Goal: Information Seeking & Learning: Learn about a topic

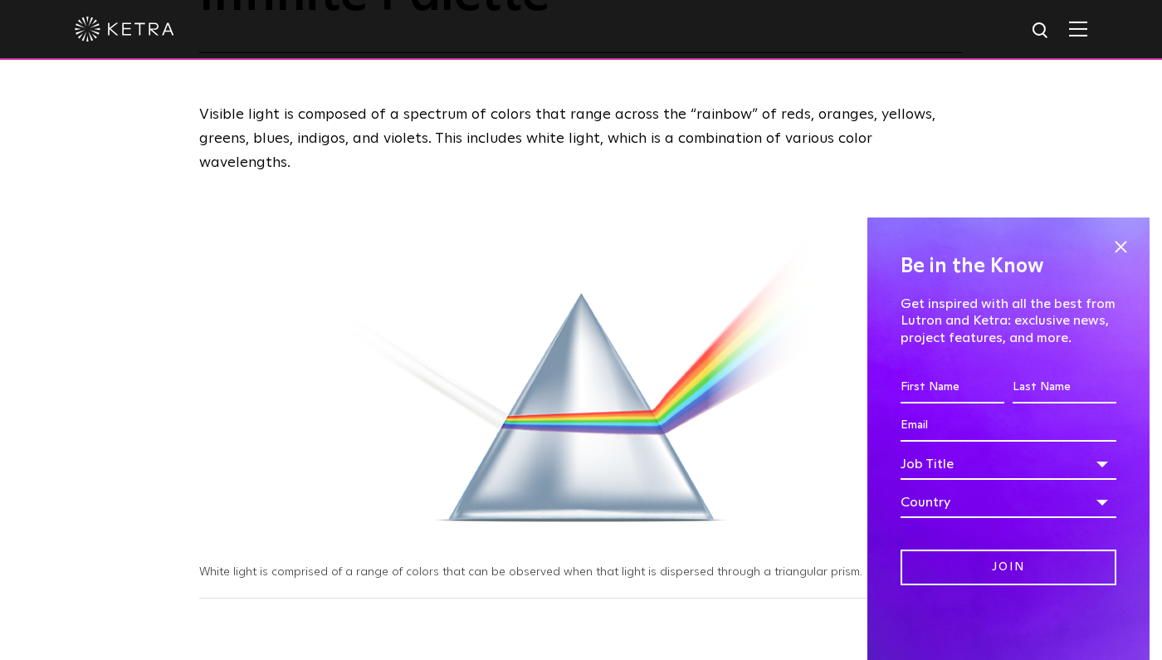
scroll to position [215, 0]
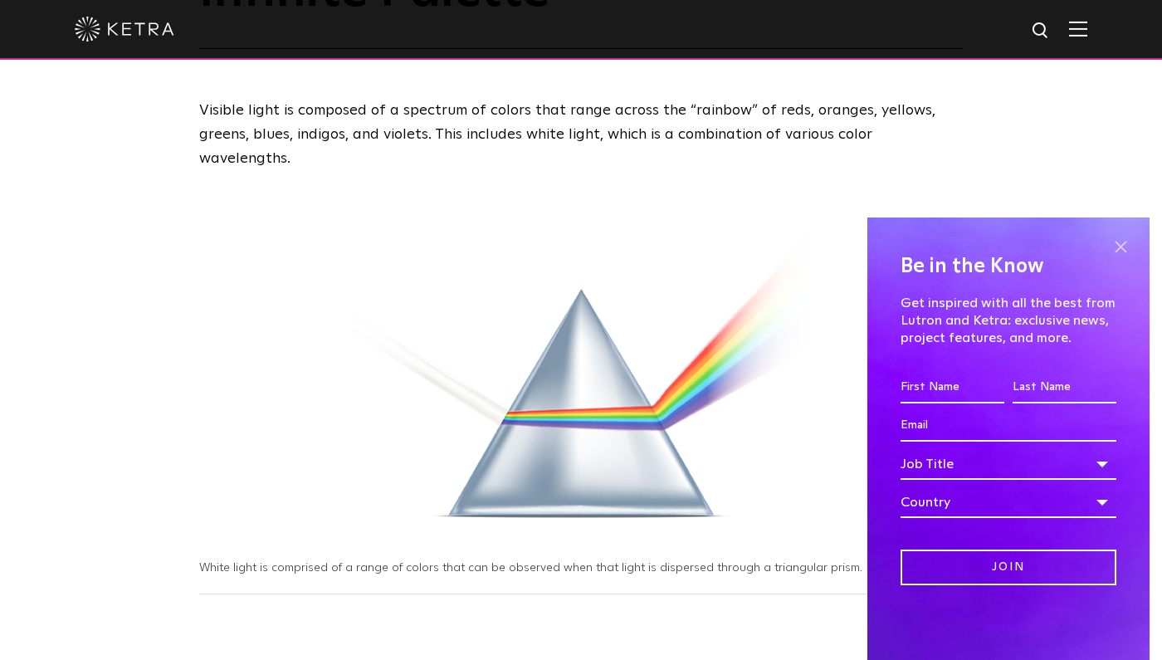
click at [1124, 242] on span at bounding box center [1120, 246] width 25 height 25
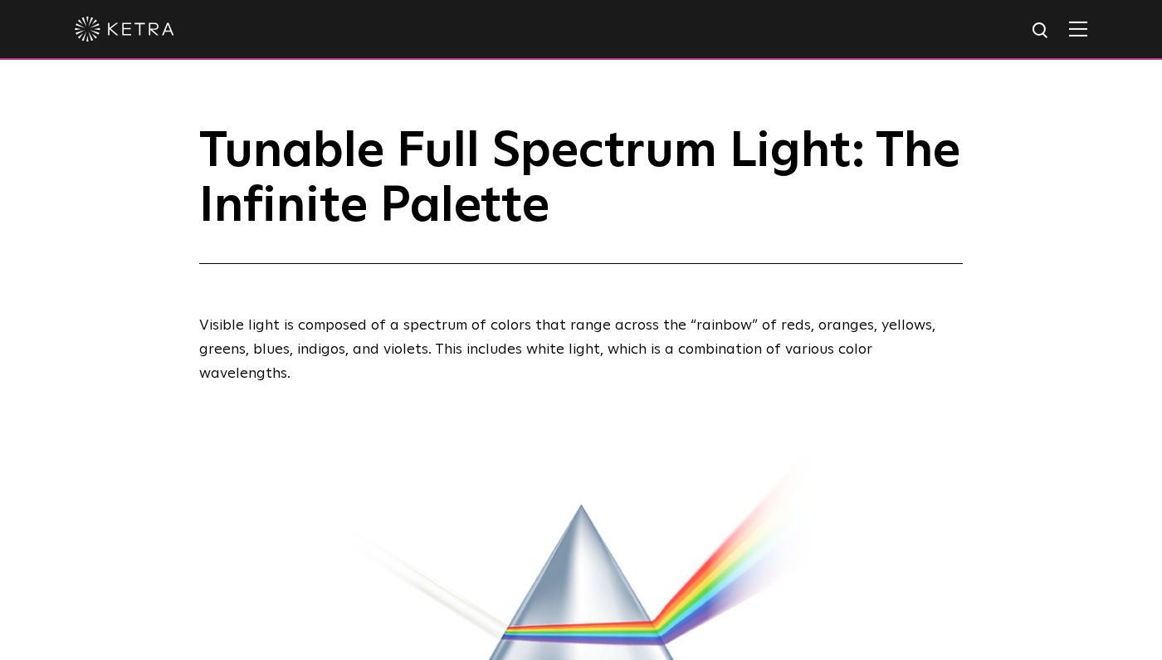
scroll to position [0, 0]
click at [1079, 24] on img at bounding box center [1078, 29] width 18 height 16
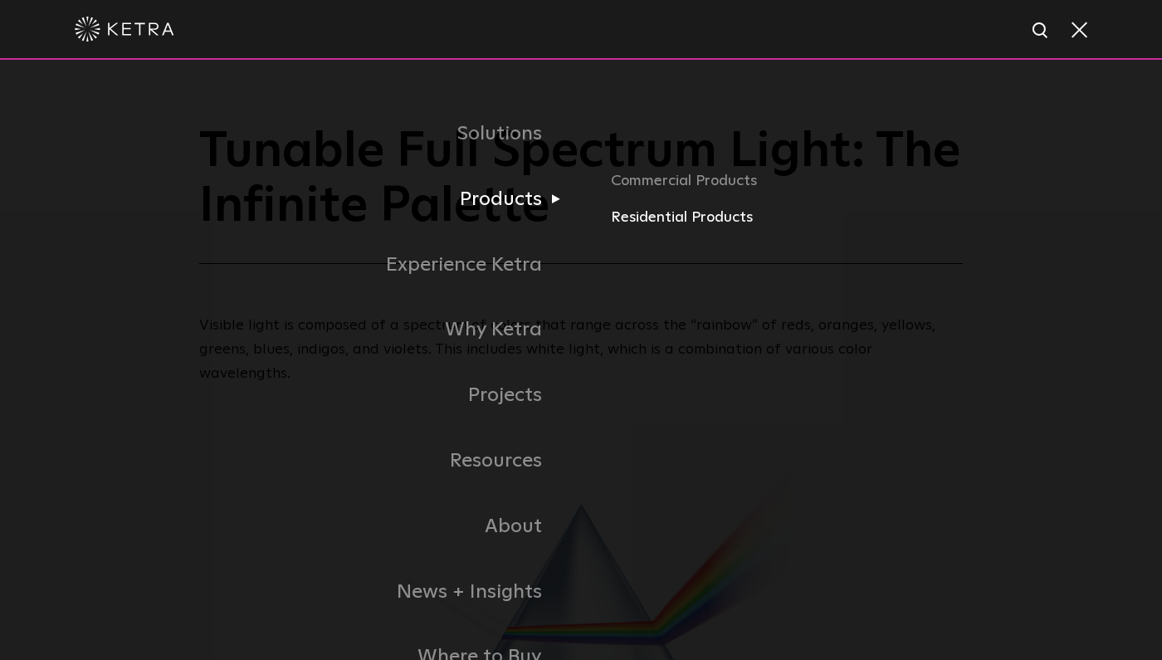
click at [696, 212] on link "Residential Products" at bounding box center [832, 218] width 443 height 24
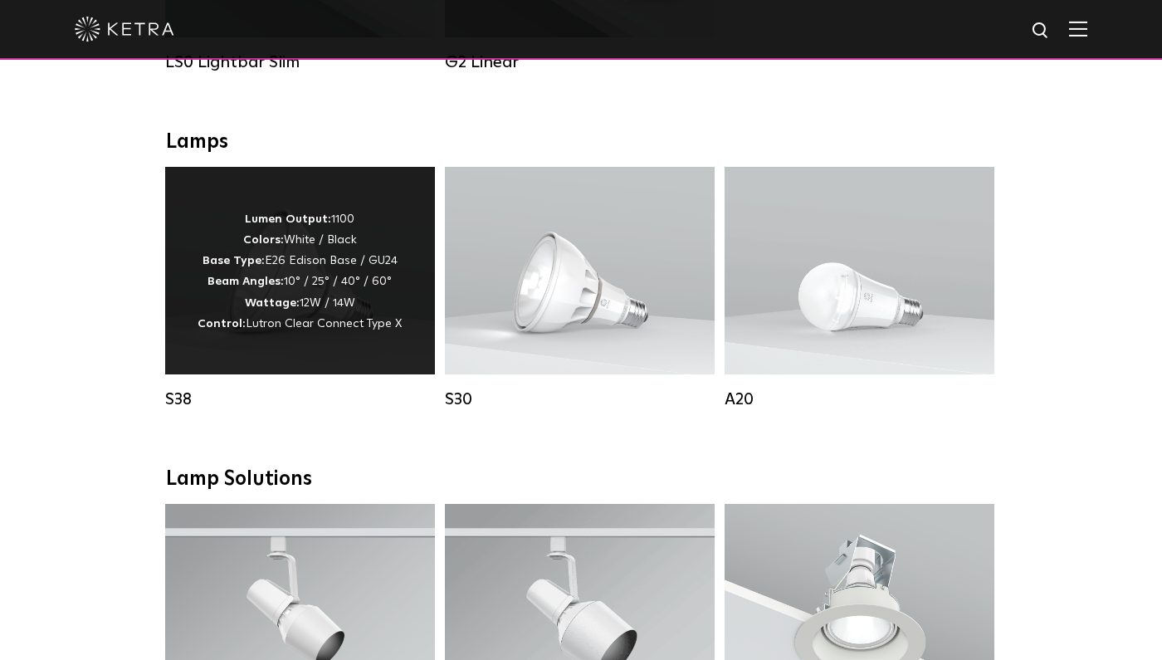
scroll to position [871, 0]
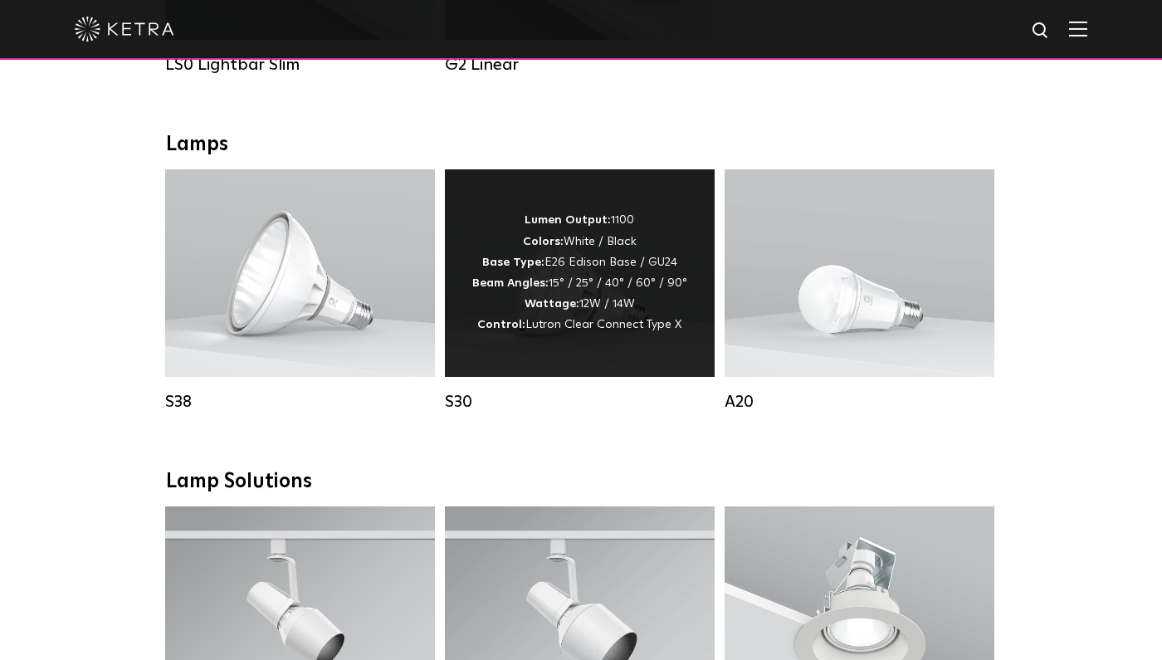
click at [534, 320] on span "Lutron Clear Connect Type X" at bounding box center [604, 325] width 156 height 12
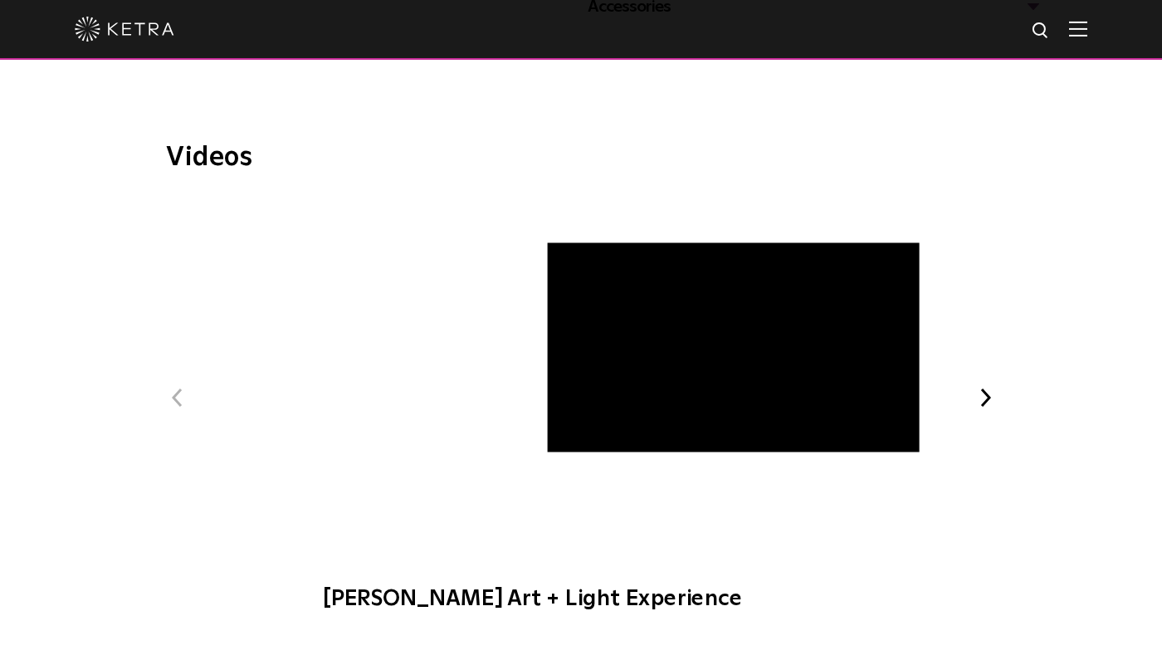
scroll to position [848, 0]
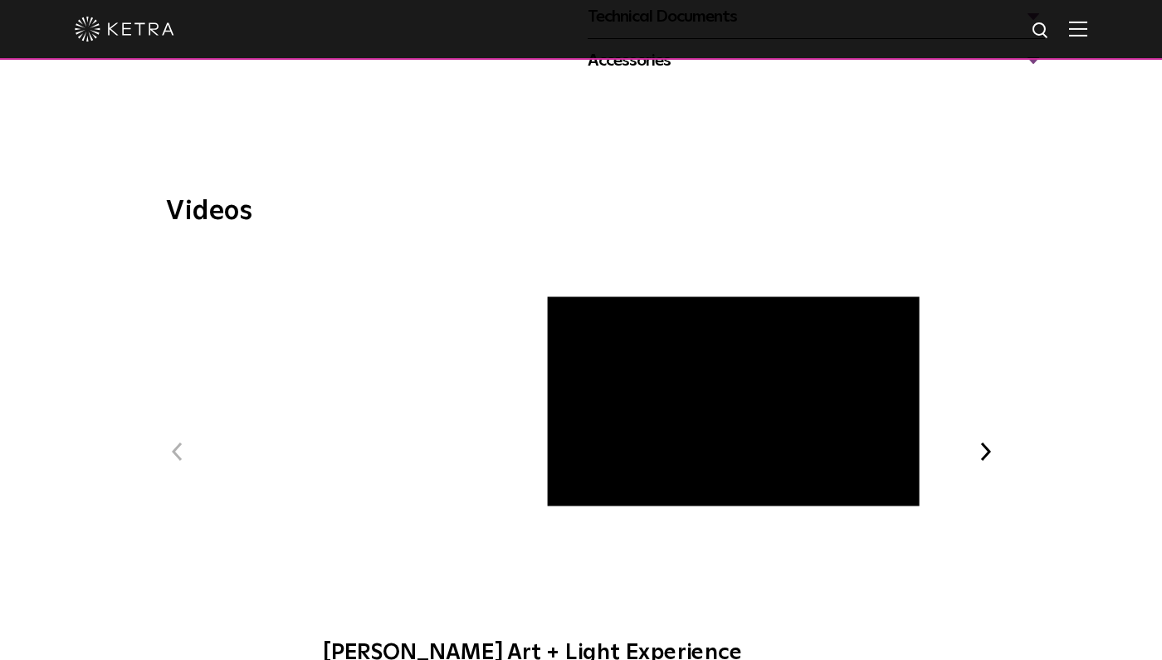
click at [580, 375] on span "[PERSON_NAME] Art + Light Experience" at bounding box center [580, 467] width 559 height 432
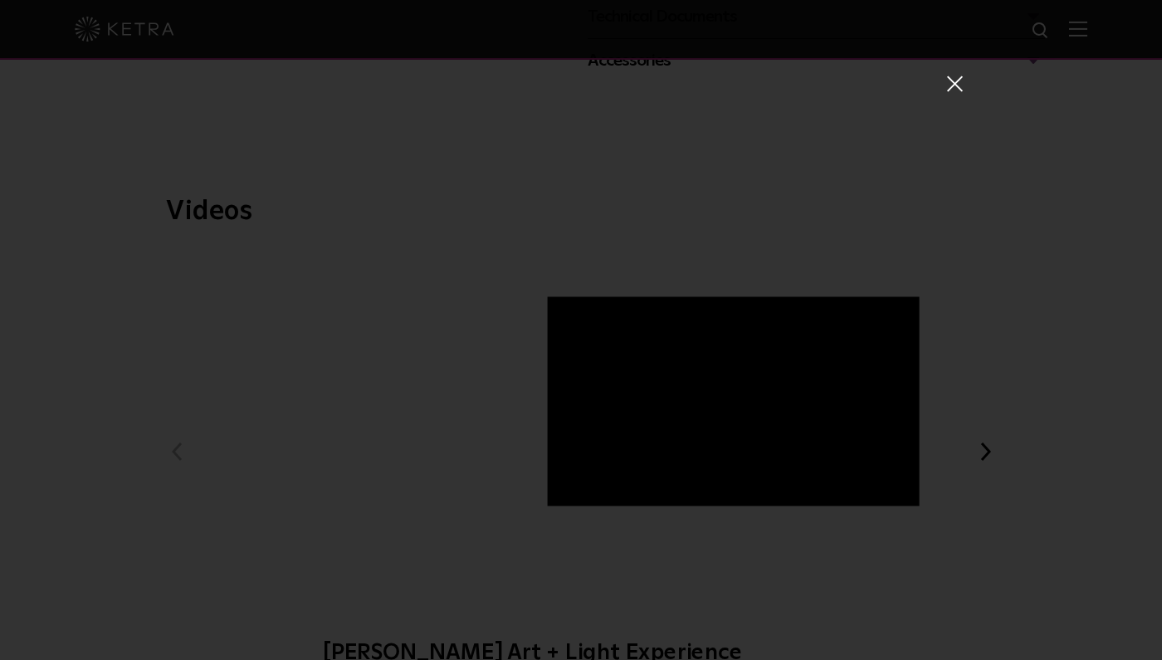
click at [123, 270] on div "[PERSON_NAME] Art + Light Experience" at bounding box center [581, 330] width 1162 height 660
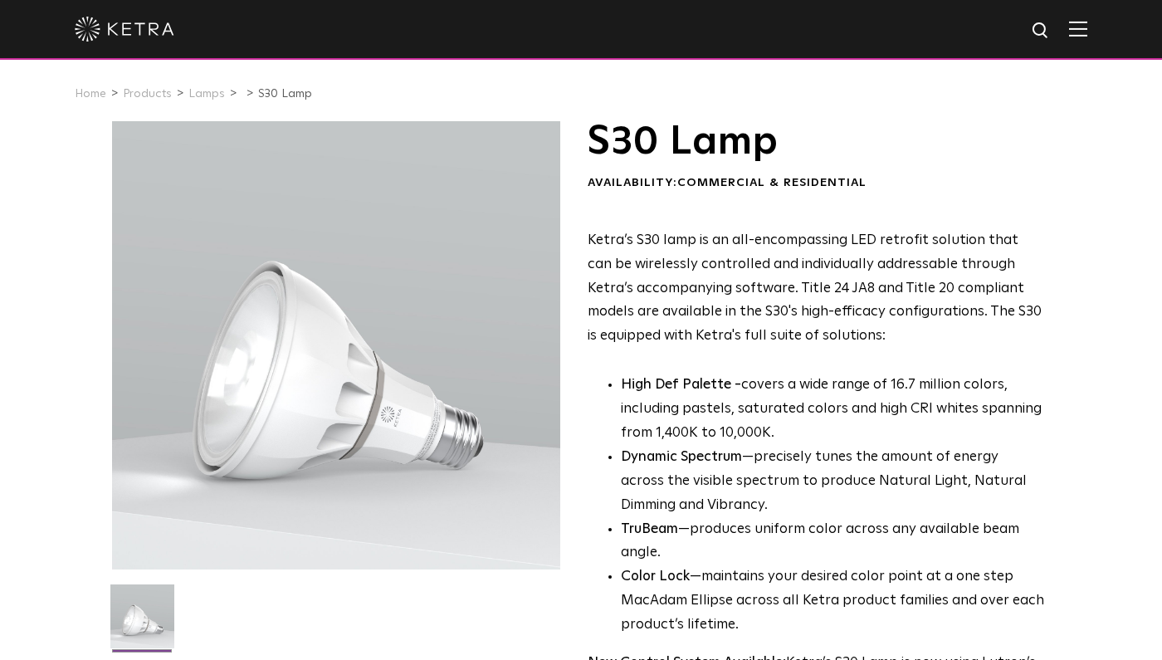
scroll to position [0, 0]
